Goal: Information Seeking & Learning: Check status

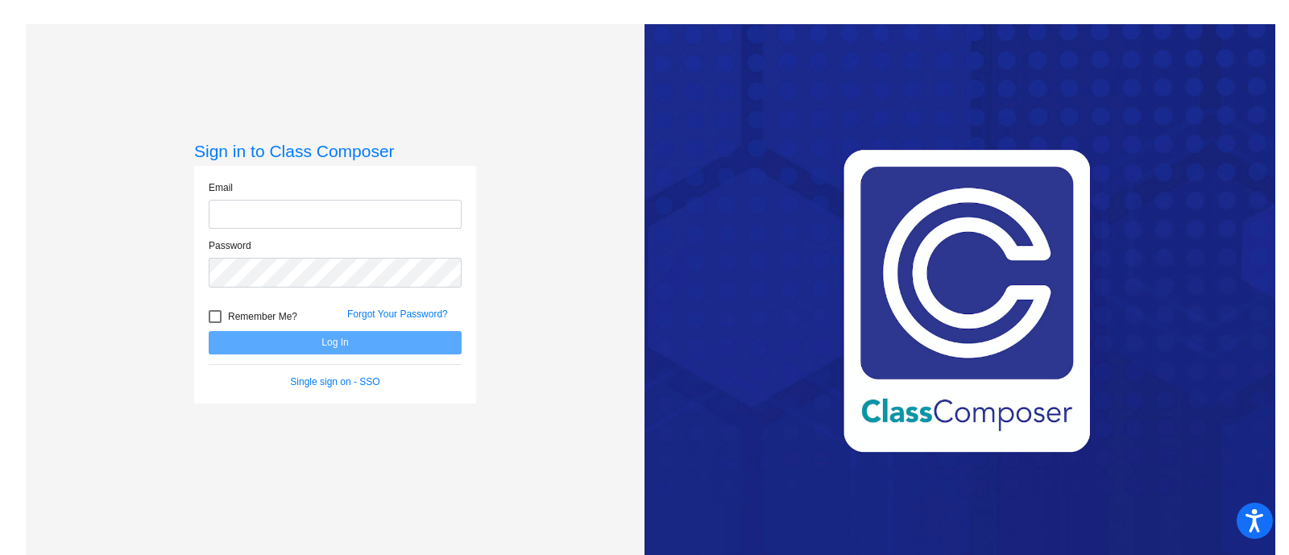
type input "[PERSON_NAME][EMAIL_ADDRESS][PERSON_NAME][DOMAIN_NAME]"
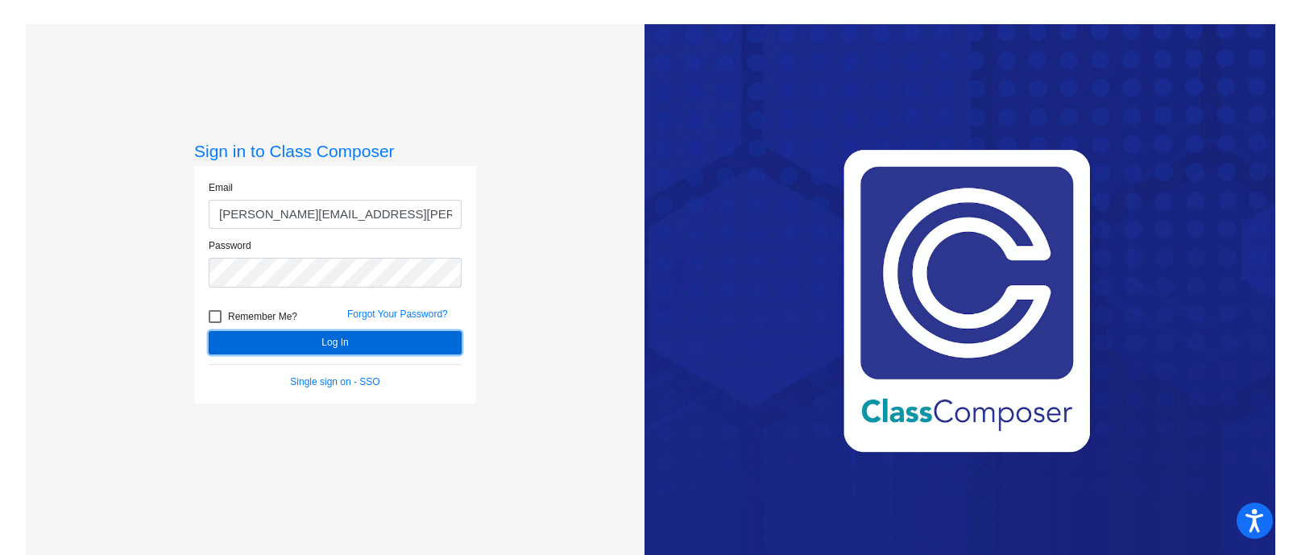
click at [380, 350] on button "Log In" at bounding box center [335, 342] width 253 height 23
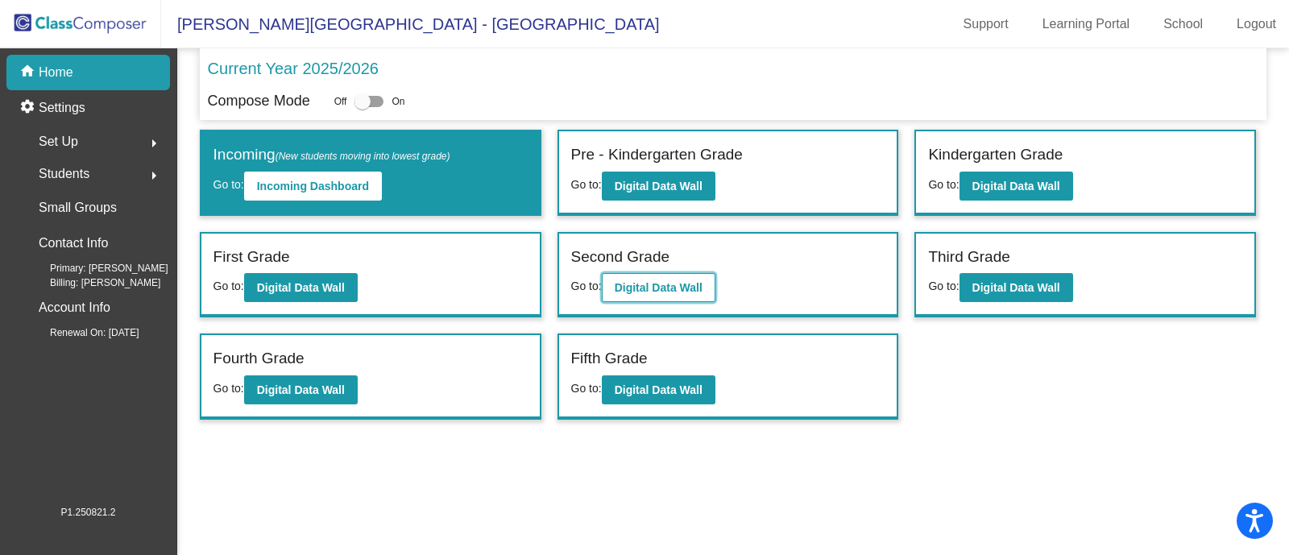
click at [653, 288] on b "Digital Data Wall" at bounding box center [659, 287] width 88 height 13
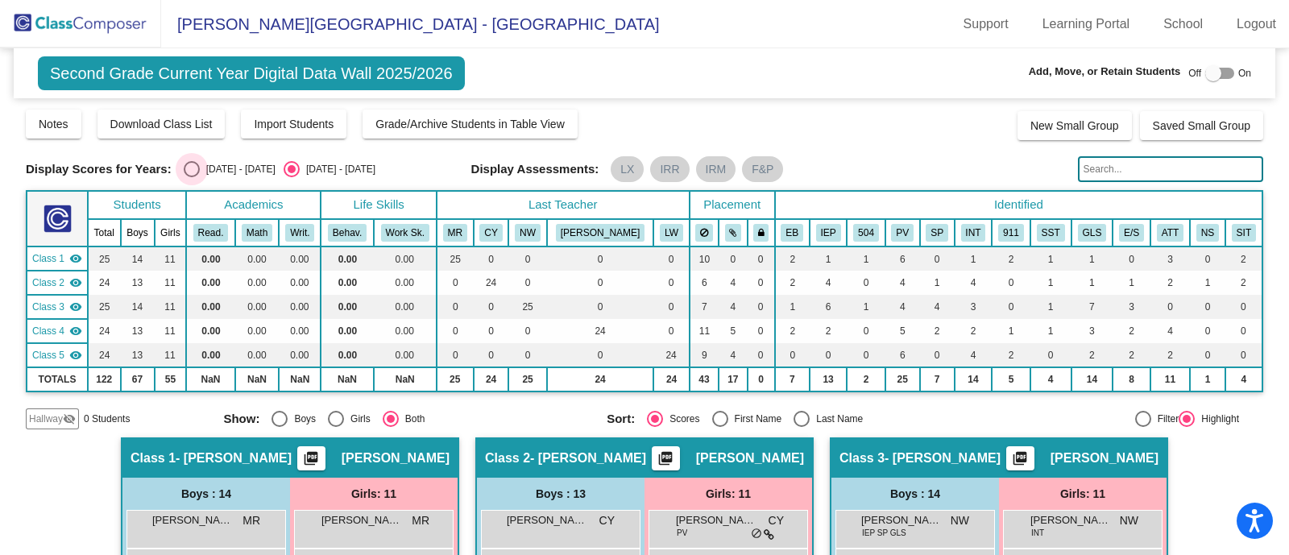
click at [193, 168] on div "Select an option" at bounding box center [192, 169] width 16 height 16
click at [192, 177] on input "[DATE] - [DATE]" at bounding box center [191, 177] width 1 height 1
radio input "true"
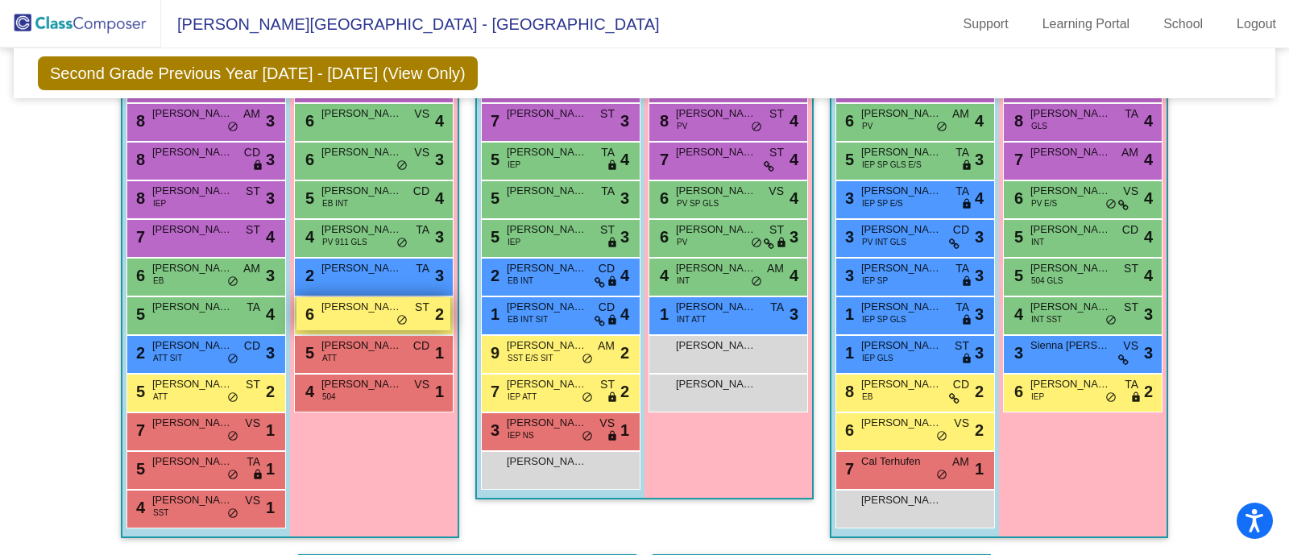
scroll to position [528, 0]
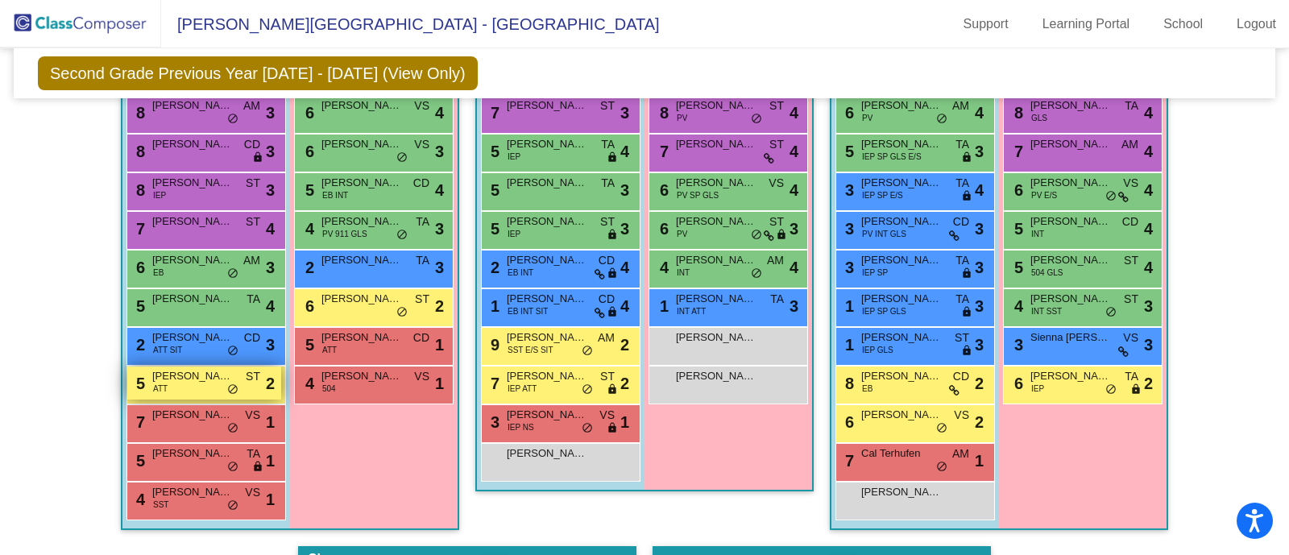
click at [201, 375] on span "[PERSON_NAME]" at bounding box center [192, 376] width 81 height 16
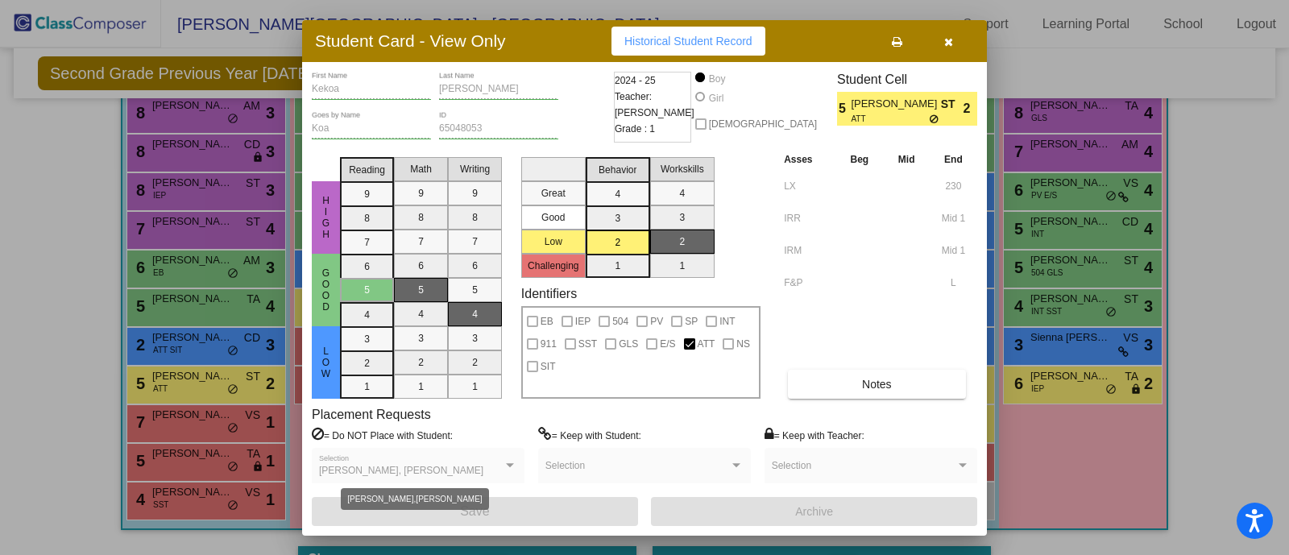
click at [503, 468] on div at bounding box center [510, 465] width 15 height 11
click at [509, 464] on div at bounding box center [510, 465] width 8 height 4
click at [689, 39] on span "Historical Student Record" at bounding box center [688, 41] width 128 height 13
